Goal: Information Seeking & Learning: Learn about a topic

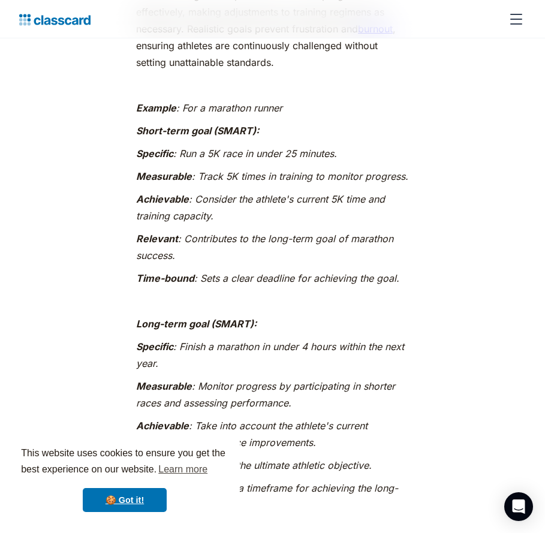
scroll to position [2337, 0]
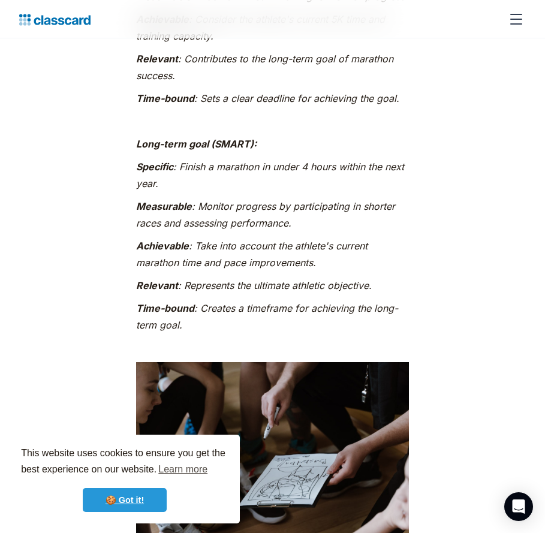
click at [129, 490] on link "🍪 Got it!" at bounding box center [125, 500] width 84 height 24
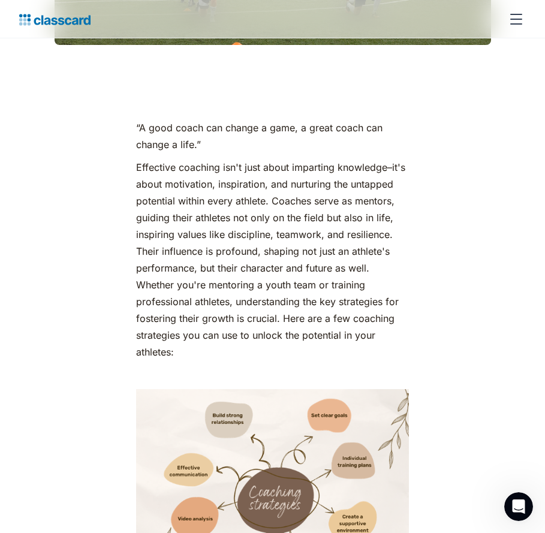
scroll to position [479, 0]
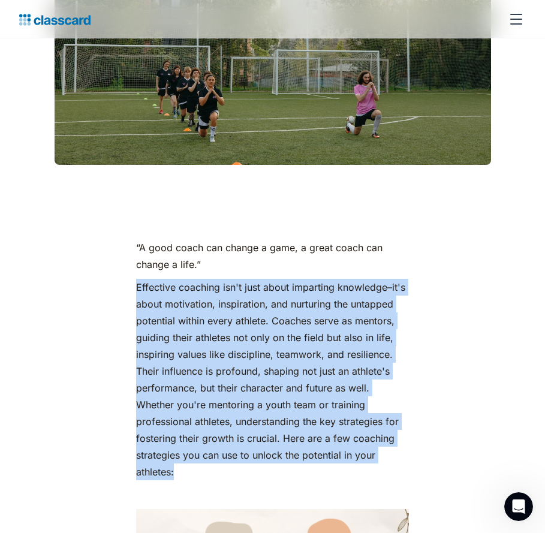
drag, startPoint x: 134, startPoint y: 287, endPoint x: 194, endPoint y: 476, distance: 198.4
drag, startPoint x: 194, startPoint y: 476, endPoint x: 180, endPoint y: 349, distance: 127.7
copy p "Effective coaching isn't just about imparting knowledge–it's about motivation, …"
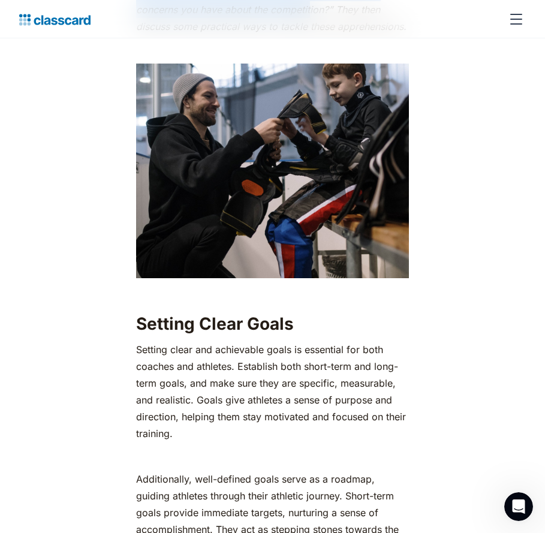
scroll to position [1452, 0]
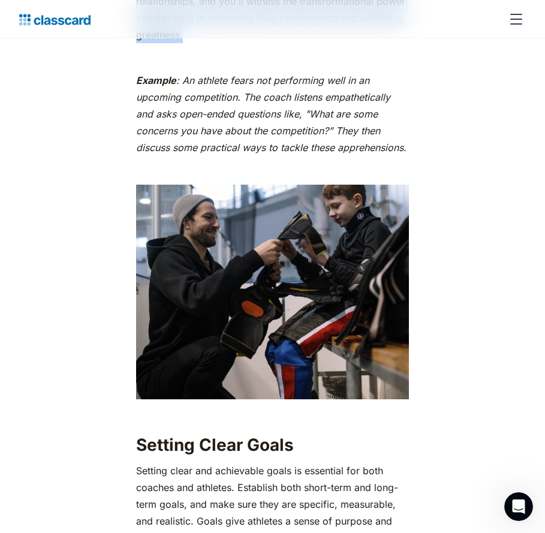
drag, startPoint x: 137, startPoint y: 171, endPoint x: 219, endPoint y: 42, distance: 153.1
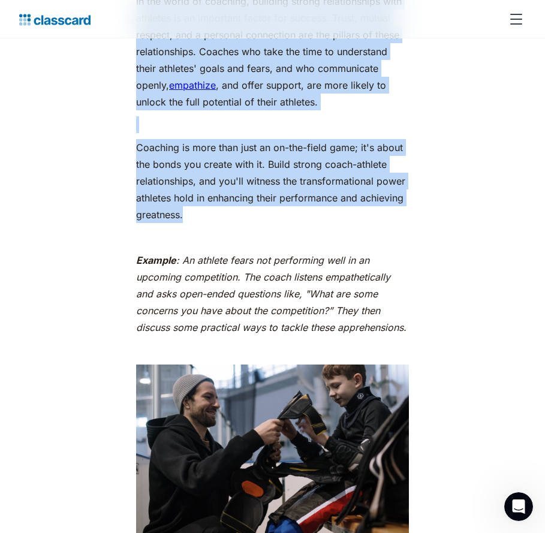
copy div "Building strong relationships In the world of coaching, building strong relatio…"
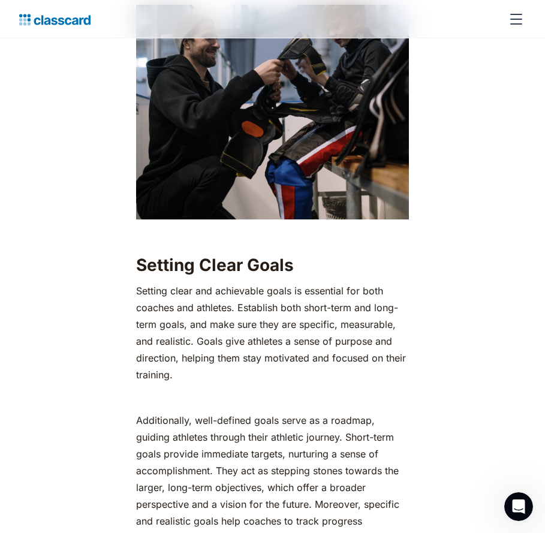
scroll to position [1692, 0]
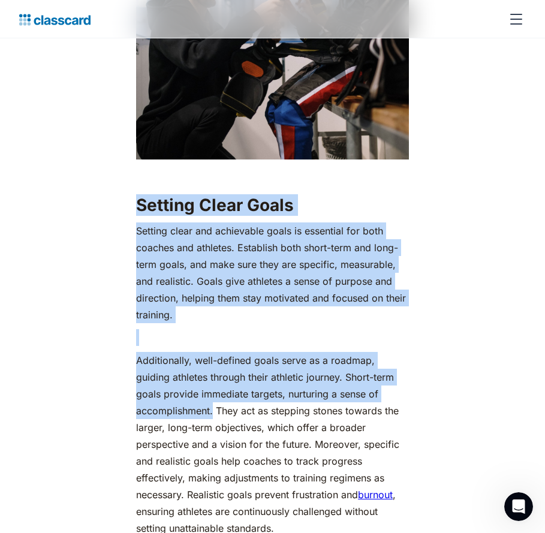
drag, startPoint x: 141, startPoint y: 206, endPoint x: 215, endPoint y: 410, distance: 216.5
drag, startPoint x: 215, startPoint y: 410, endPoint x: 201, endPoint y: 393, distance: 21.7
copy div "Setting Clear Goals Setting clear and achievable goals is essential for both co…"
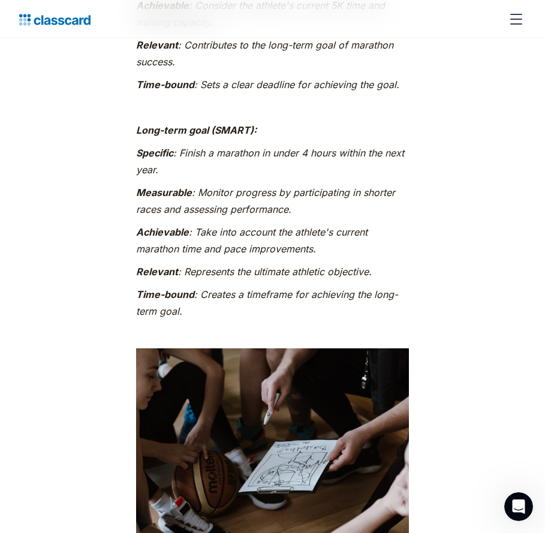
scroll to position [2651, 0]
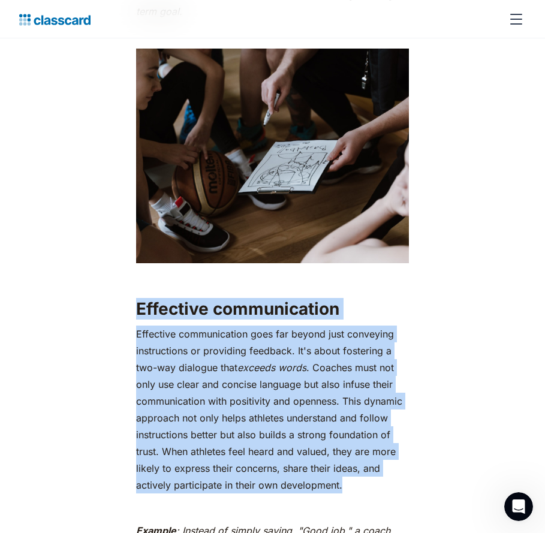
drag, startPoint x: 136, startPoint y: 311, endPoint x: 389, endPoint y: 483, distance: 305.8
drag, startPoint x: 389, startPoint y: 483, endPoint x: 252, endPoint y: 405, distance: 157.6
copy div "Effective communication Effective communication goes far beyond just conveying …"
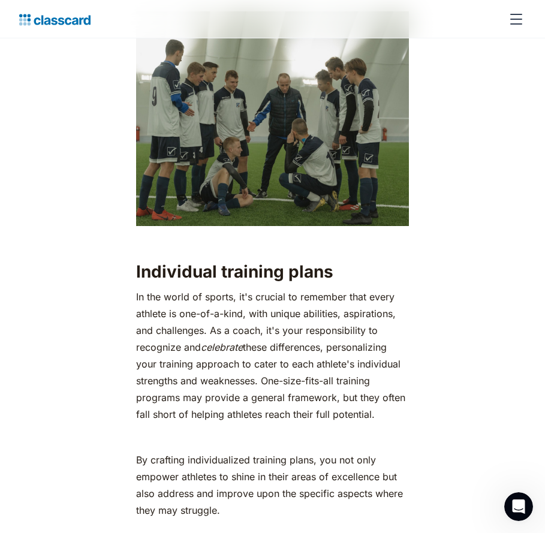
scroll to position [3430, 0]
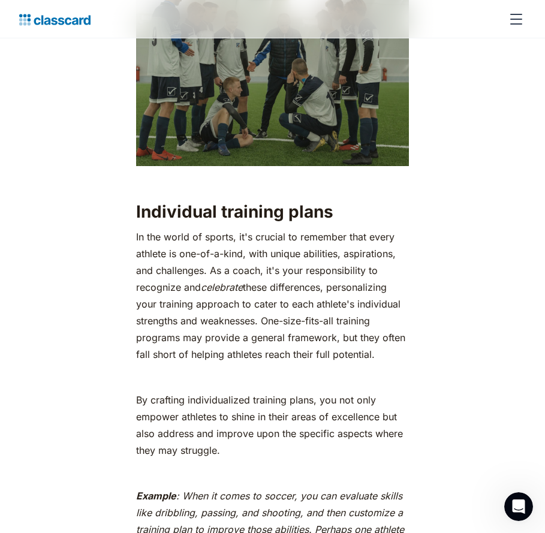
drag, startPoint x: 144, startPoint y: 219, endPoint x: 395, endPoint y: 362, distance: 288.8
click at [395, 362] on div "“A good coach can change a game, a great coach can change a life.” Effective co…" at bounding box center [272, 395] width 299 height 6213
drag, startPoint x: 395, startPoint y: 362, endPoint x: 285, endPoint y: 332, distance: 114.3
copy div "Individual training plans In the world of sports, it's crucial to remember that…"
click at [92, 80] on div "“A good coach can change a game, a great coach can change a life.” Effective co…" at bounding box center [273, 395] width 448 height 6213
